Goal: Task Accomplishment & Management: Manage account settings

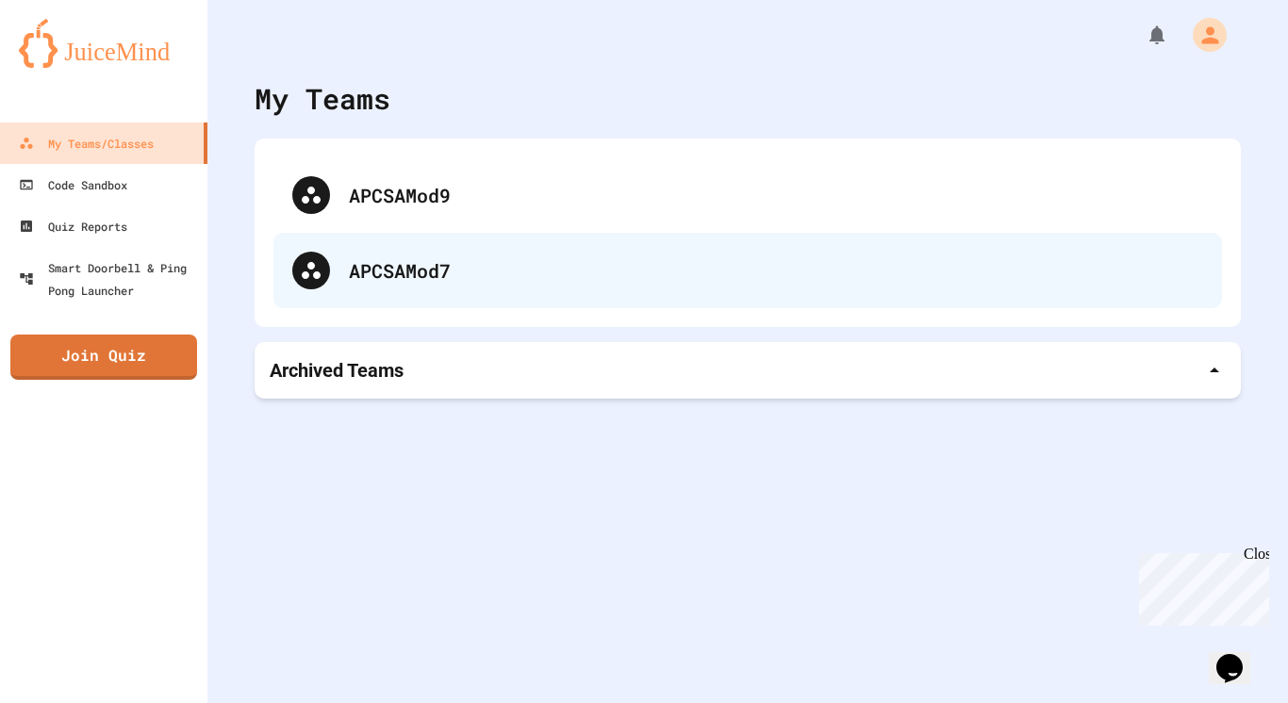
click at [482, 235] on div "APCSAMod7" at bounding box center [747, 270] width 948 height 75
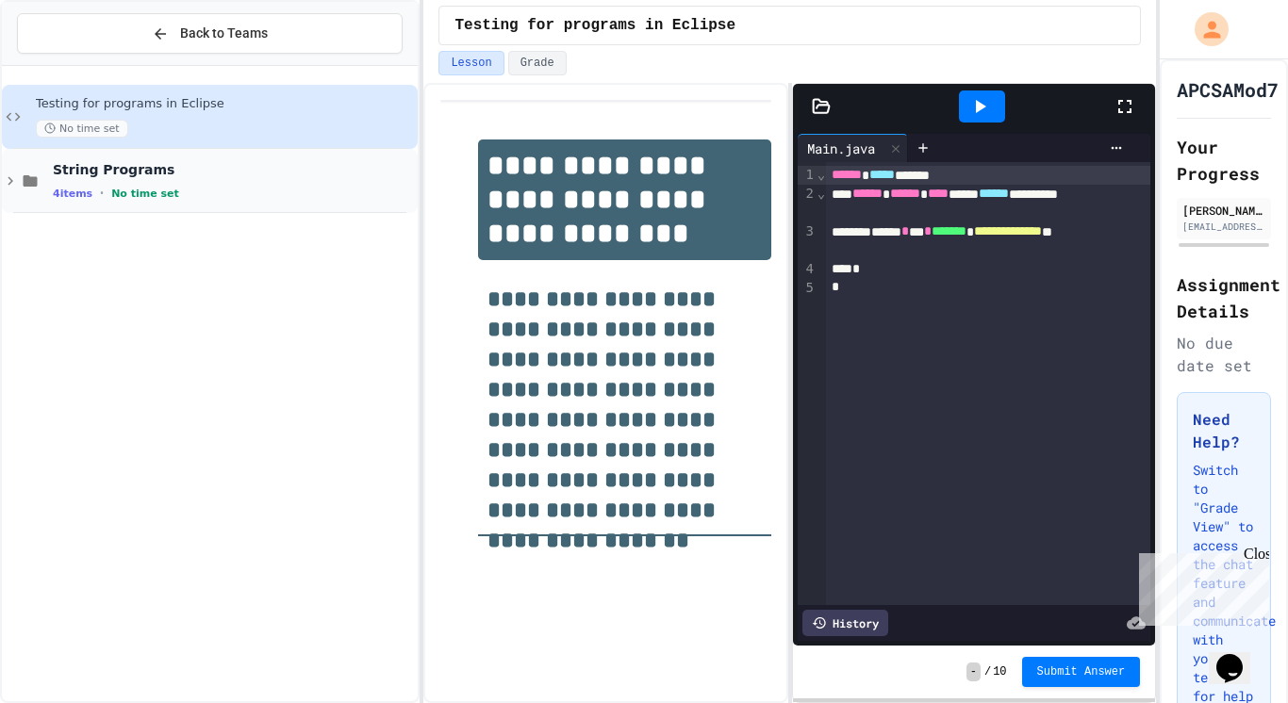
click at [172, 195] on div "4 items • No time set" at bounding box center [233, 193] width 361 height 15
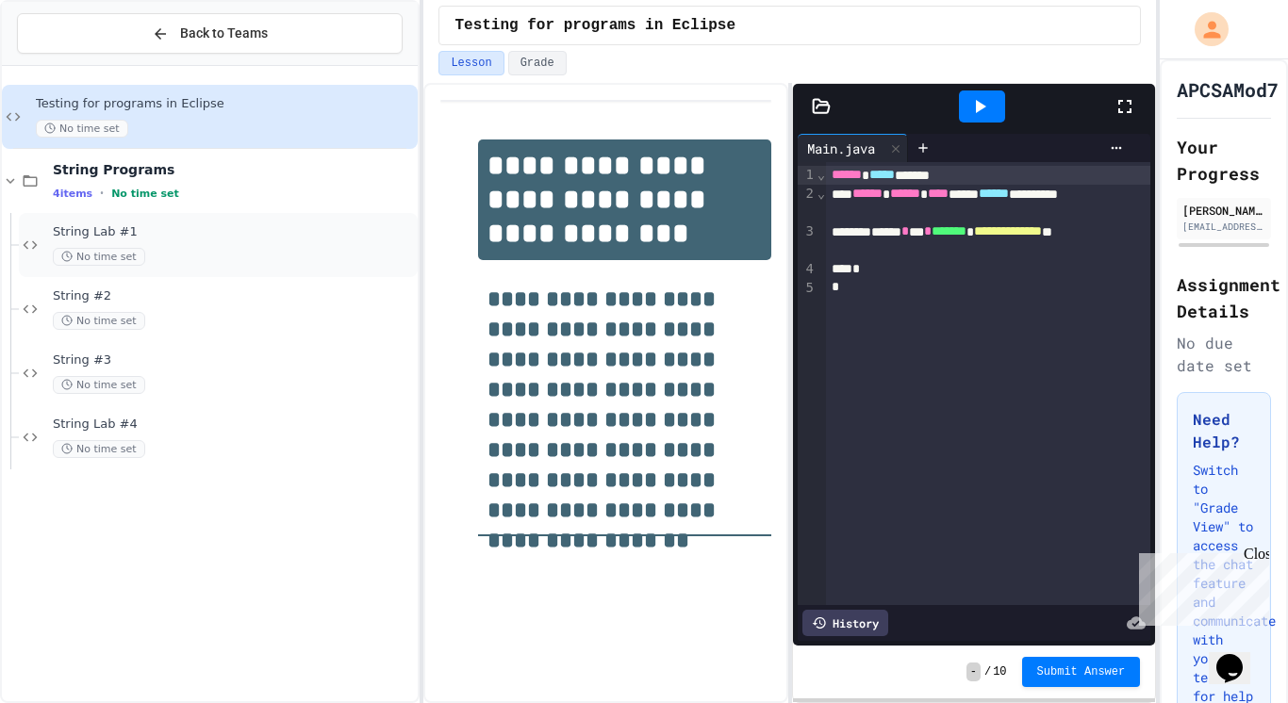
click at [255, 237] on span "String Lab #1" at bounding box center [233, 232] width 361 height 16
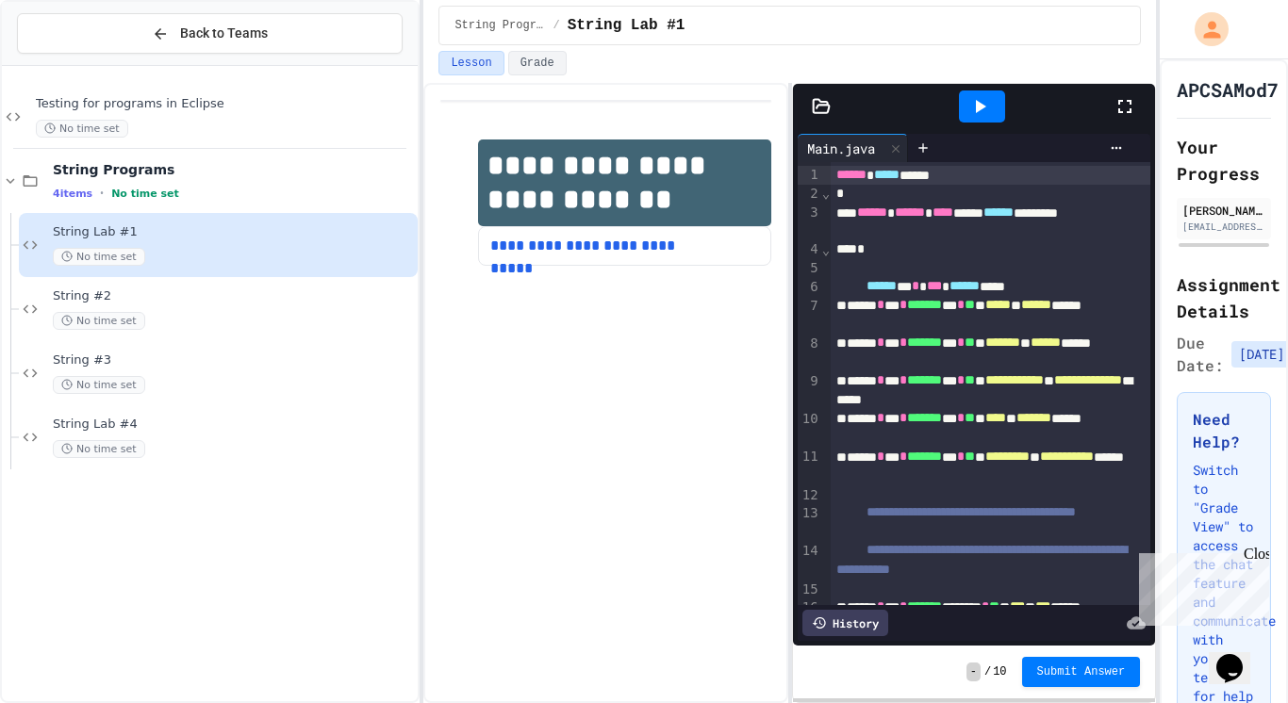
click at [1120, 114] on icon at bounding box center [1124, 106] width 23 height 23
